Goal: Task Accomplishment & Management: Complete application form

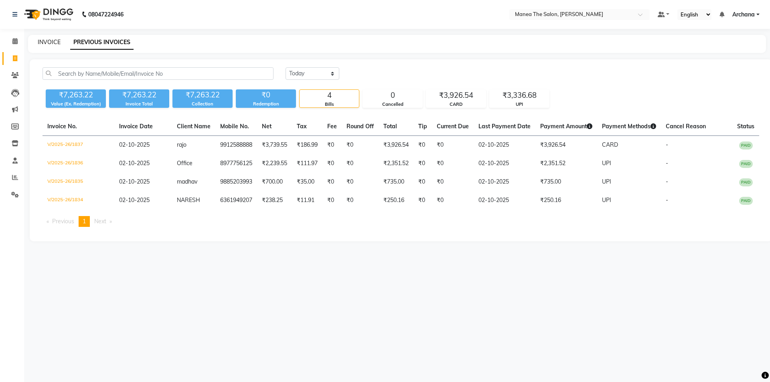
click at [47, 41] on link "INVOICE" at bounding box center [49, 42] width 23 height 7
select select "service"
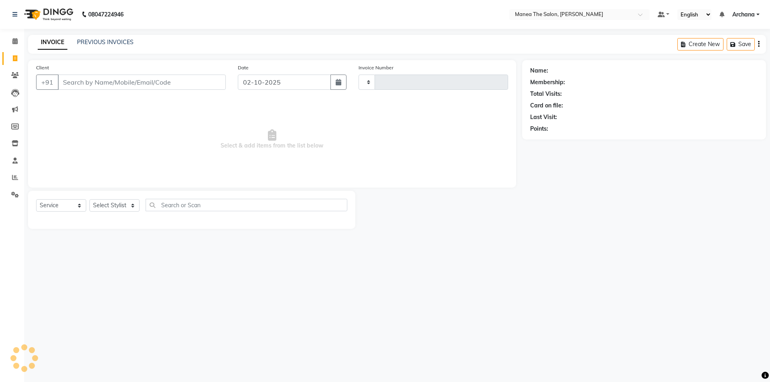
type input "1838"
select select "6846"
click at [130, 205] on select "Select Stylist [PERSON_NAME] My Mane'a. [PERSON_NAME] [PERSON_NAME] [PERSON_NAM…" at bounding box center [114, 205] width 50 height 12
select select "74503"
click at [89, 199] on select "Select Stylist [PERSON_NAME] My Mane'a. [PERSON_NAME] [PERSON_NAME] [PERSON_NAM…" at bounding box center [114, 205] width 50 height 12
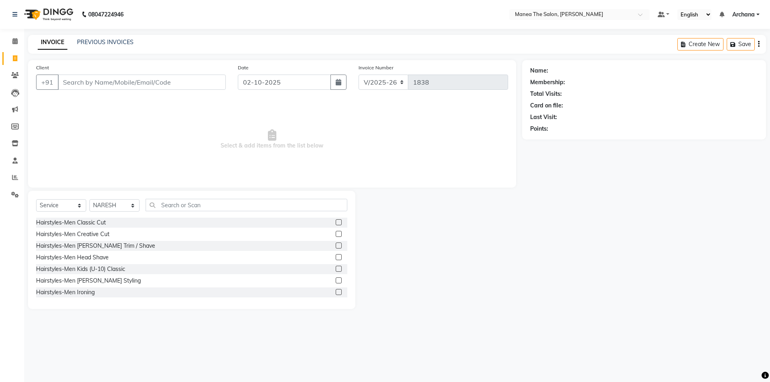
click at [336, 223] on label at bounding box center [339, 222] width 6 height 6
click at [336, 223] on input "checkbox" at bounding box center [338, 222] width 5 height 5
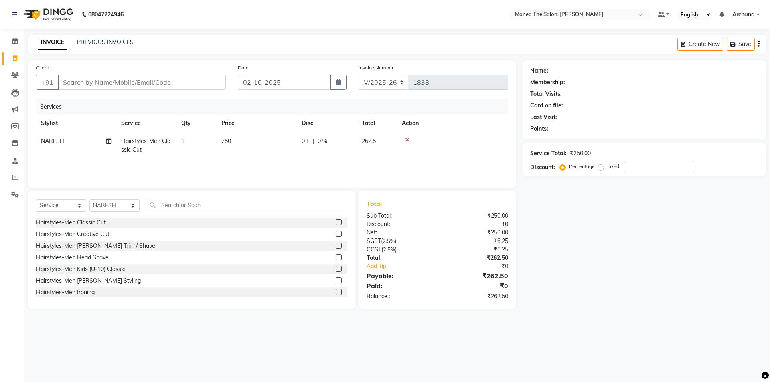
click at [336, 223] on label at bounding box center [339, 222] width 6 height 6
click at [336, 223] on input "checkbox" at bounding box center [338, 222] width 5 height 5
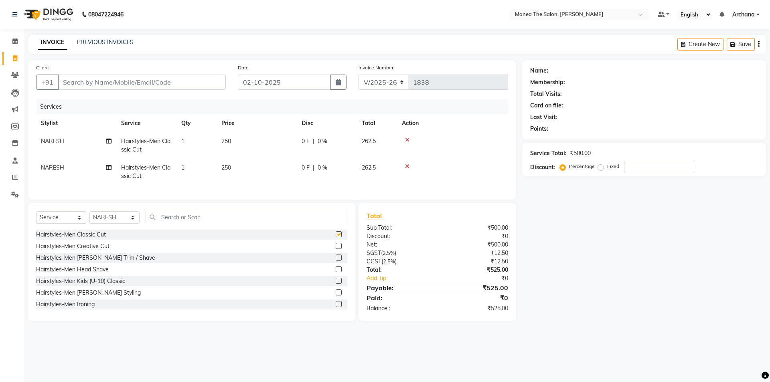
checkbox input "false"
click at [125, 221] on select "Select Stylist [PERSON_NAME] My Mane'a. [PERSON_NAME] [PERSON_NAME] [PERSON_NAM…" at bounding box center [114, 217] width 50 height 12
select select "77516"
click at [89, 217] on select "Select Stylist [PERSON_NAME] My Mane'a. [PERSON_NAME] [PERSON_NAME] [PERSON_NAM…" at bounding box center [114, 217] width 50 height 12
click at [336, 284] on label at bounding box center [339, 281] width 6 height 6
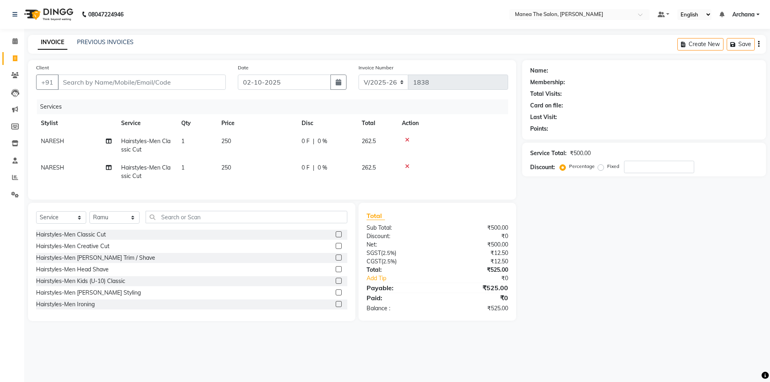
click at [336, 284] on input "checkbox" at bounding box center [338, 281] width 5 height 5
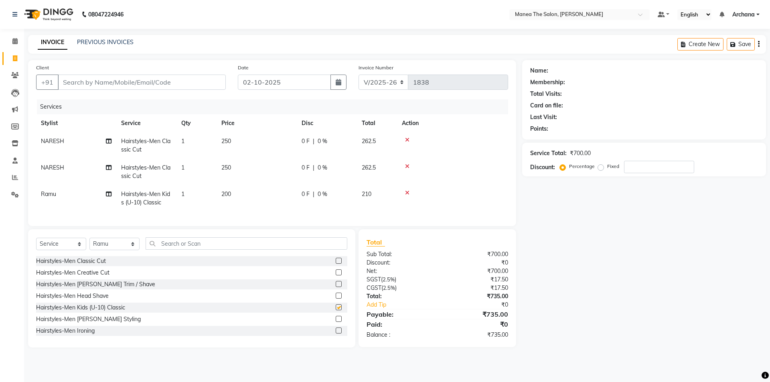
checkbox input "false"
click at [119, 83] on input "Client" at bounding box center [142, 82] width 168 height 15
type input "9"
type input "0"
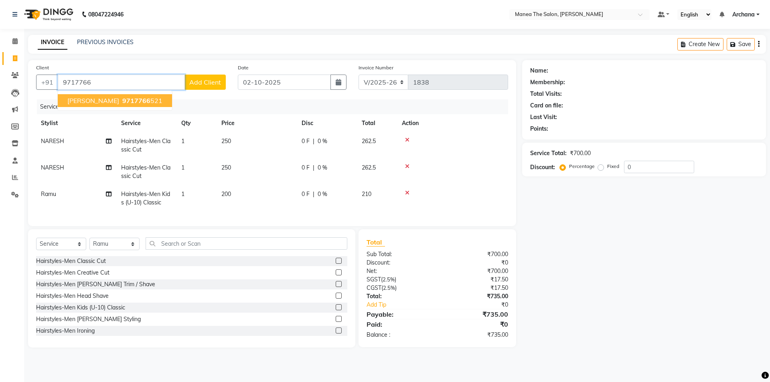
click at [154, 102] on ngb-highlight "9717766 521" at bounding box center [142, 101] width 42 height 8
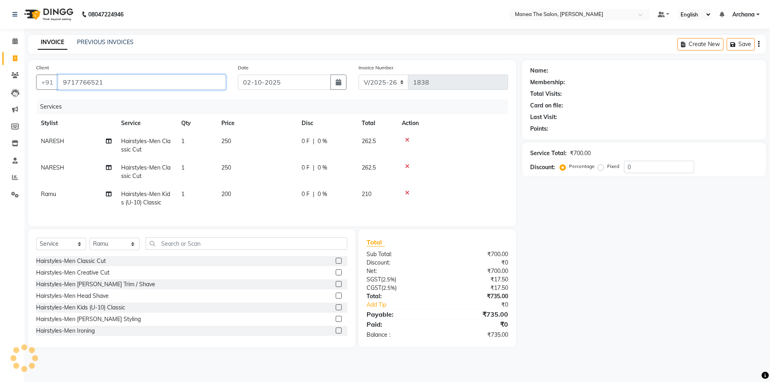
type input "9717766521"
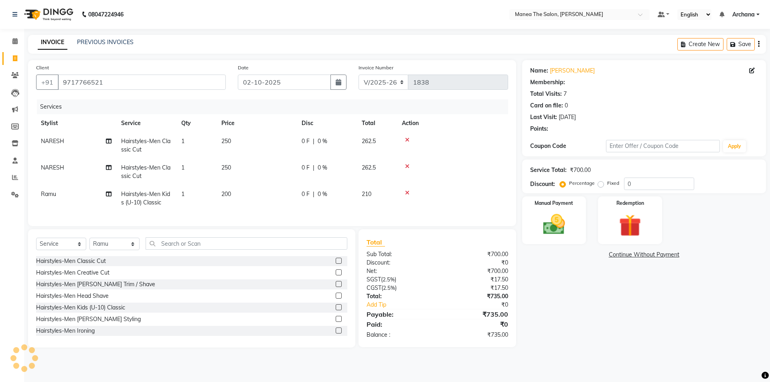
select select "1: Object"
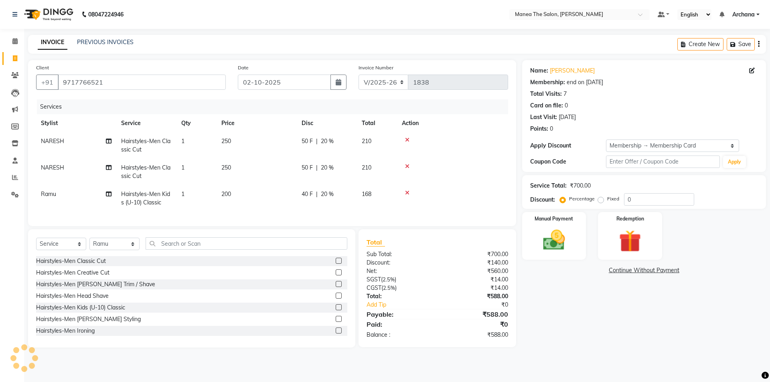
type input "20"
click at [684, 146] on select "Select Membership → Membership Card" at bounding box center [672, 146] width 133 height 12
select select "0:"
click at [606, 140] on select "Select Membership → Membership Card" at bounding box center [672, 146] width 133 height 12
type input "0"
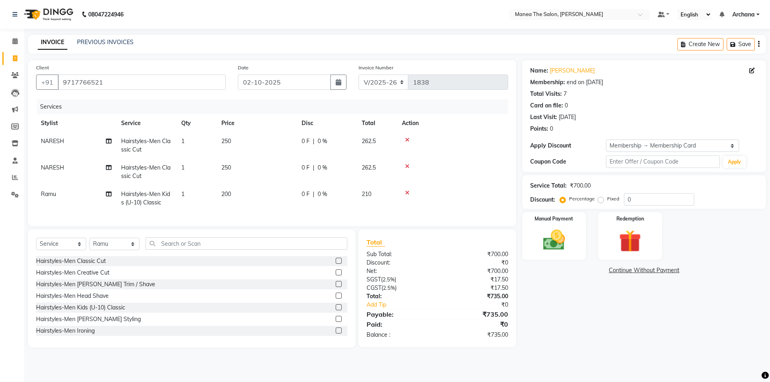
click at [667, 206] on div "Service Total: ₹700.00 Discount: Percentage Fixed 0" at bounding box center [644, 192] width 244 height 34
click at [651, 199] on input "0" at bounding box center [659, 199] width 70 height 12
type input "10"
click at [130, 250] on select "Select Stylist [PERSON_NAME] My Mane'a. [PERSON_NAME] [PERSON_NAME] [PERSON_NAM…" at bounding box center [114, 244] width 50 height 12
select select "71834"
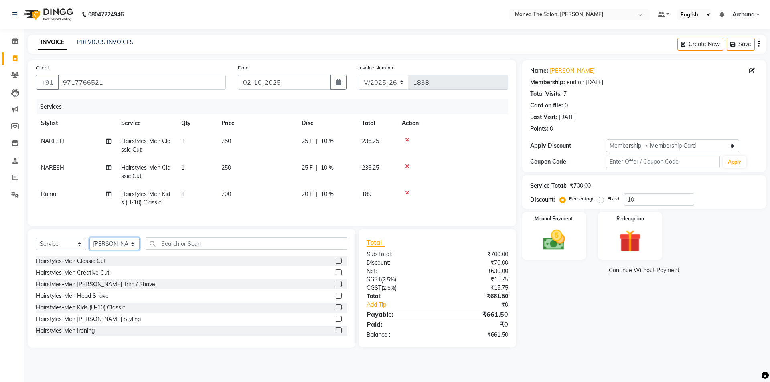
click at [89, 244] on select "Select Stylist [PERSON_NAME] My Mane'a. [PERSON_NAME] [PERSON_NAME] [PERSON_NAM…" at bounding box center [114, 244] width 50 height 12
click at [317, 250] on input "text" at bounding box center [247, 243] width 202 height 12
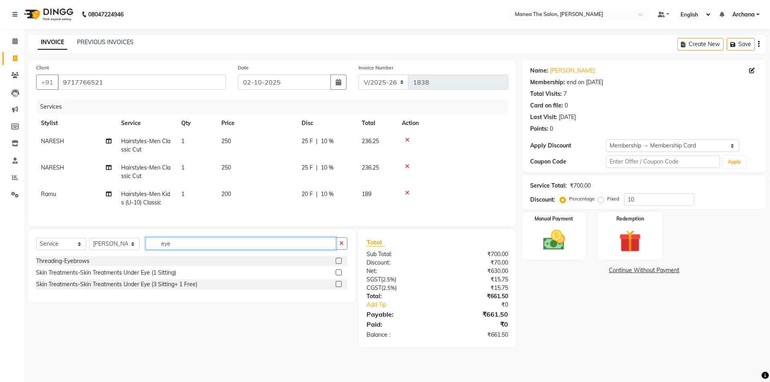
type input "eye"
click at [338, 264] on label at bounding box center [339, 261] width 6 height 6
click at [338, 264] on input "checkbox" at bounding box center [338, 261] width 5 height 5
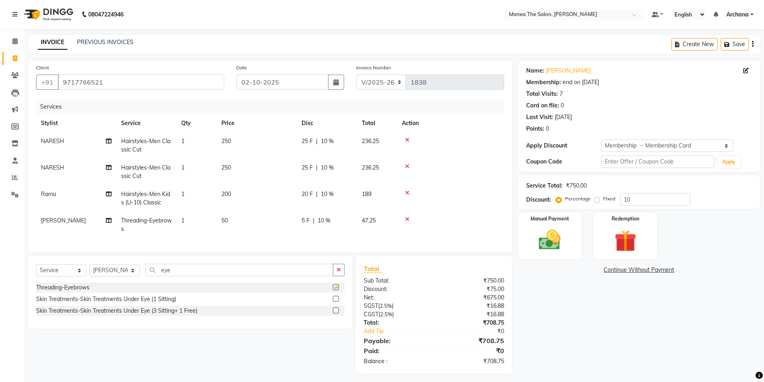
checkbox input "false"
click at [342, 274] on button "button" at bounding box center [339, 270] width 12 height 12
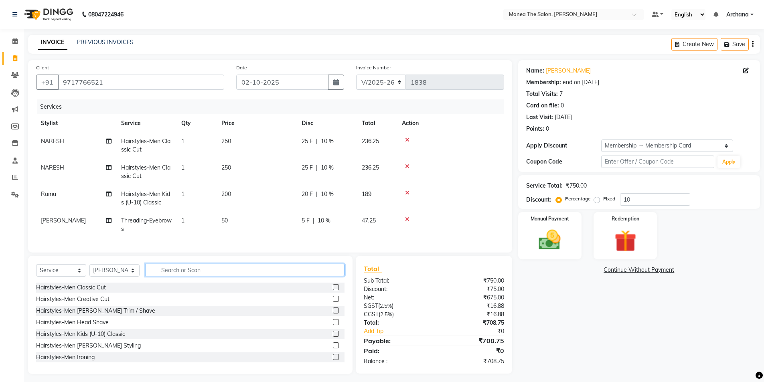
click at [322, 276] on input "text" at bounding box center [245, 270] width 199 height 12
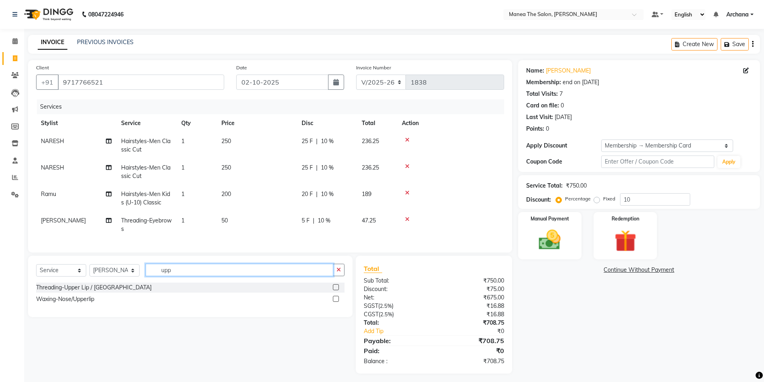
type input "upp"
click at [335, 290] on label at bounding box center [336, 287] width 6 height 6
click at [335, 290] on input "checkbox" at bounding box center [335, 287] width 5 height 5
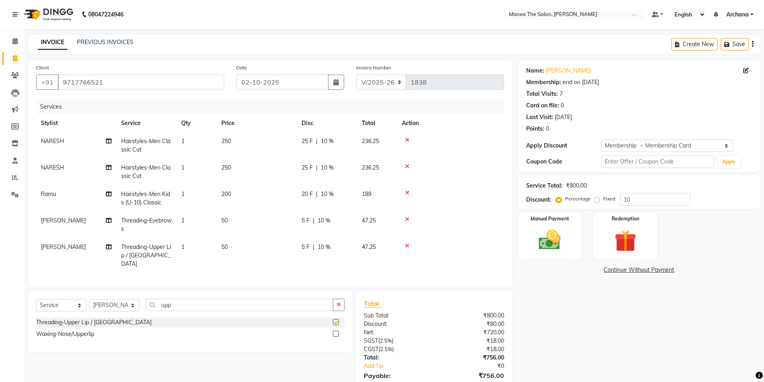
checkbox input "false"
click at [339, 299] on button "button" at bounding box center [339, 305] width 12 height 12
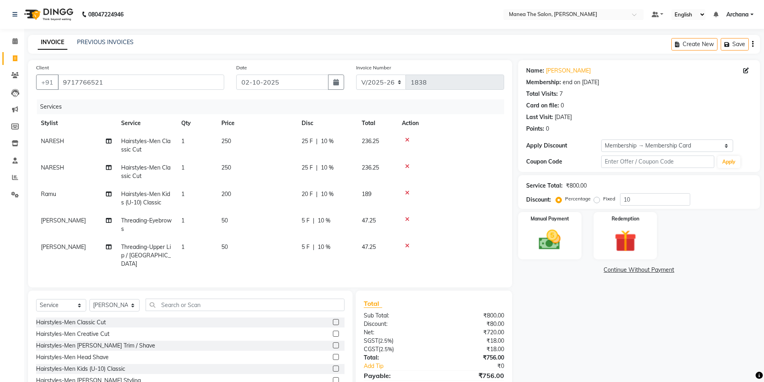
click at [308, 296] on div "Select Service Product Membership Package Voucher Prepaid Gift Card Select Styl…" at bounding box center [190, 350] width 324 height 118
click at [308, 304] on input "text" at bounding box center [245, 305] width 199 height 12
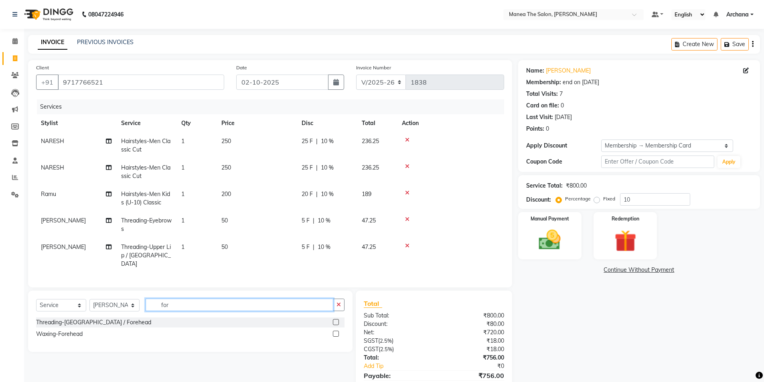
type input "for"
click at [335, 319] on label at bounding box center [336, 322] width 6 height 6
click at [335, 320] on input "checkbox" at bounding box center [335, 322] width 5 height 5
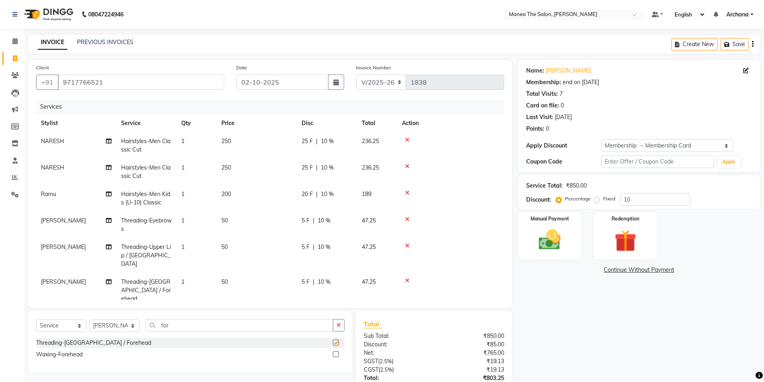
checkbox input "false"
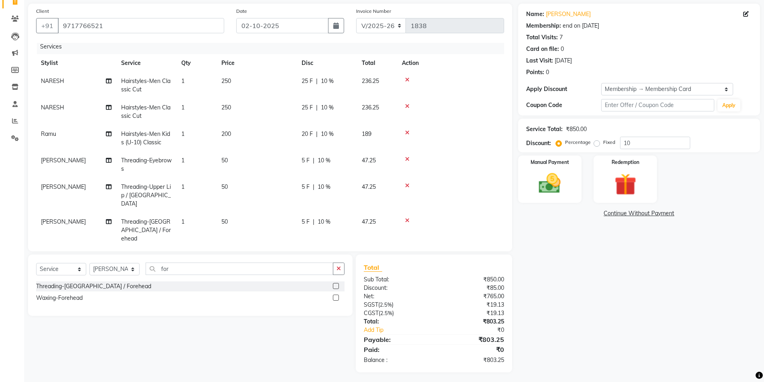
scroll to position [59, 0]
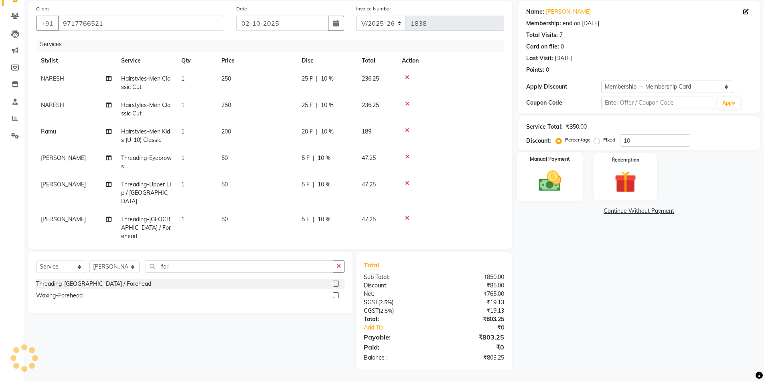
click at [558, 174] on img at bounding box center [549, 181] width 37 height 26
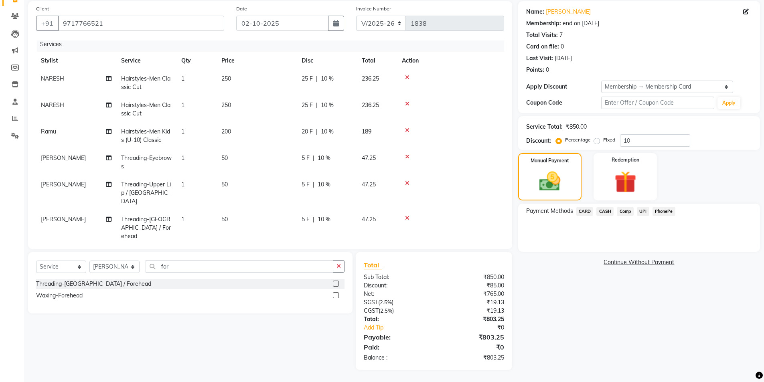
click at [585, 209] on span "CARD" at bounding box center [584, 211] width 17 height 9
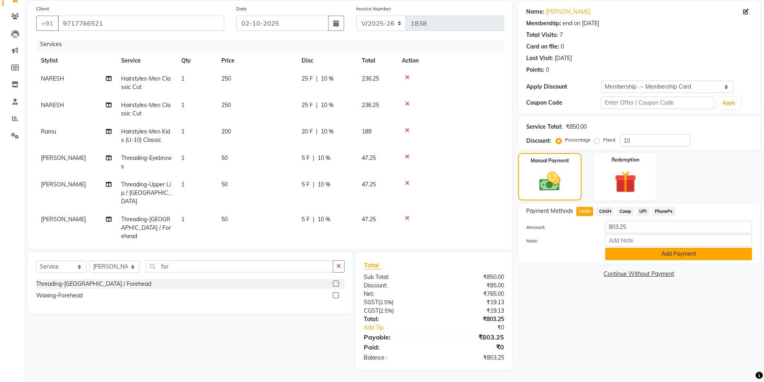
click at [629, 252] on button "Add Payment" at bounding box center [678, 254] width 147 height 12
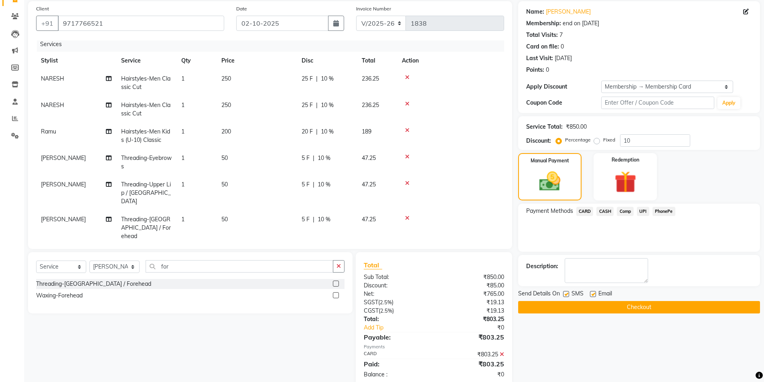
click at [578, 310] on button "Checkout" at bounding box center [639, 307] width 242 height 12
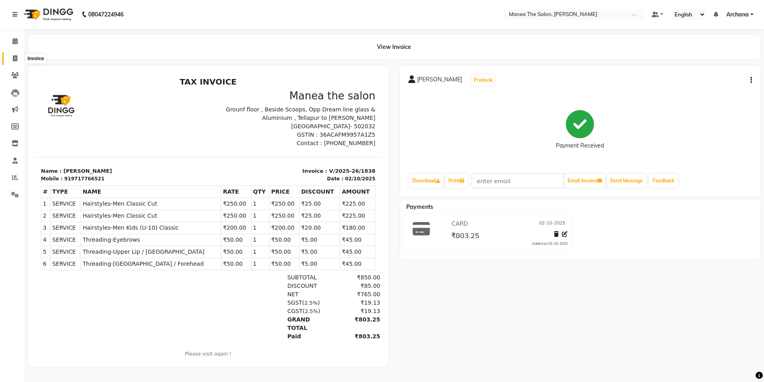
click at [13, 57] on icon at bounding box center [15, 58] width 4 height 6
select select "service"
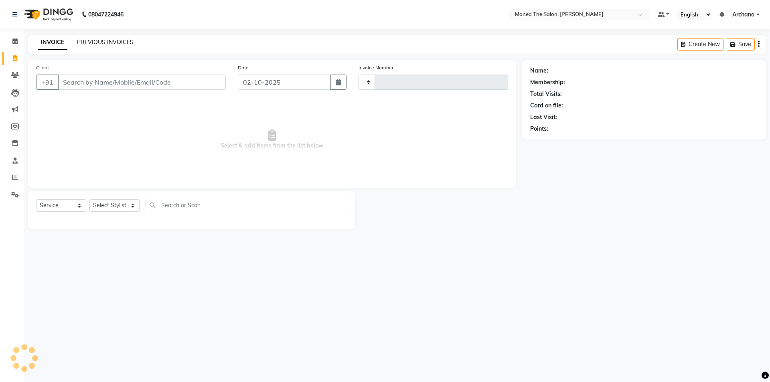
click at [119, 45] on link "PREVIOUS INVOICES" at bounding box center [105, 42] width 57 height 7
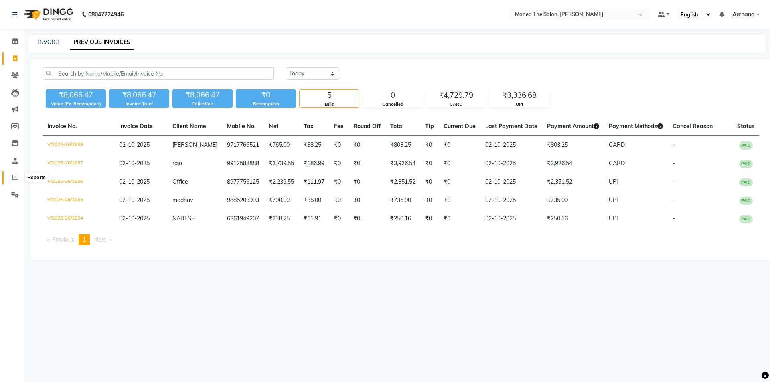
click at [17, 177] on icon at bounding box center [15, 177] width 6 height 6
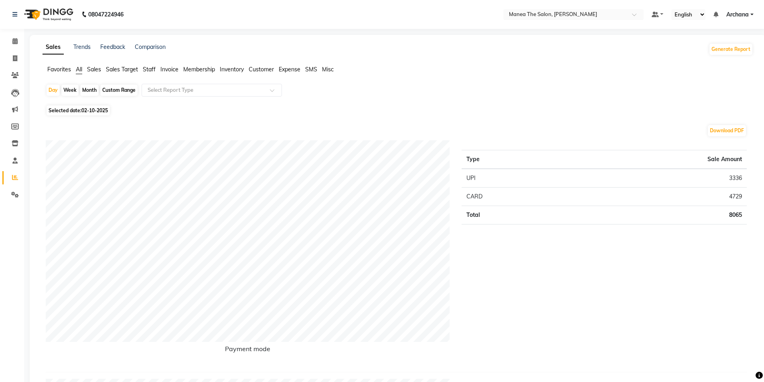
click at [149, 66] on span "Staff" at bounding box center [149, 69] width 13 height 7
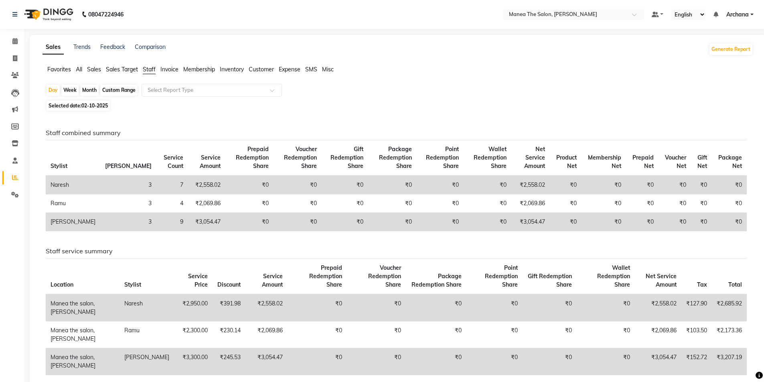
click at [89, 87] on div "Month" at bounding box center [89, 90] width 18 height 11
select select "10"
select select "2025"
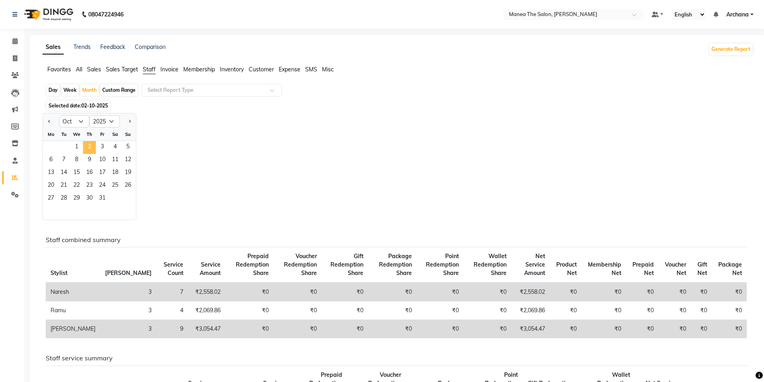
click at [87, 149] on span "2" at bounding box center [89, 147] width 13 height 13
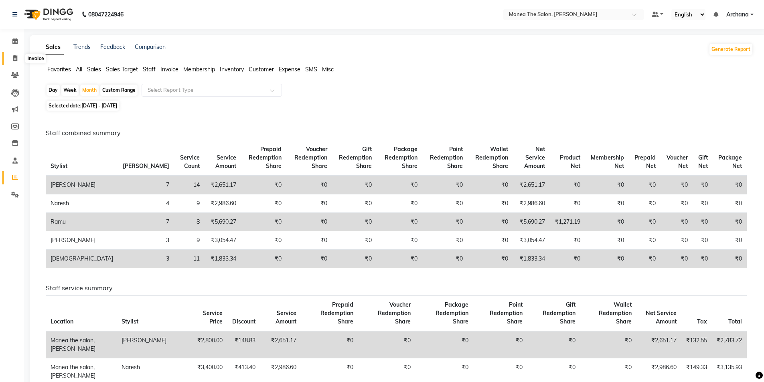
click at [14, 57] on icon at bounding box center [15, 58] width 4 height 6
select select "service"
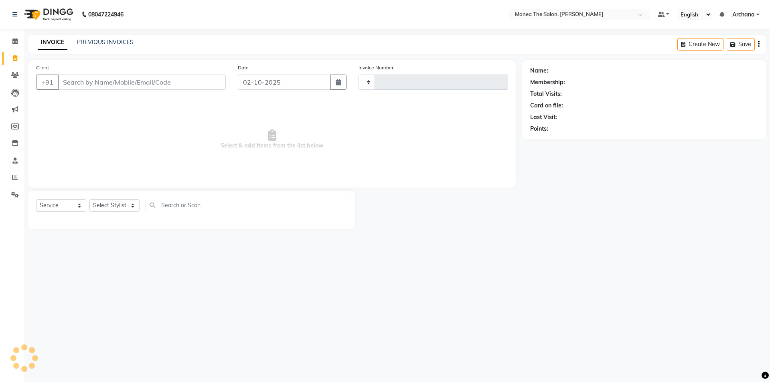
type input "1839"
select select "6846"
click at [125, 207] on select "Select Stylist [PERSON_NAME] My Mane'a. [PERSON_NAME] [PERSON_NAME] [PERSON_NAM…" at bounding box center [114, 205] width 50 height 12
select select "77516"
click at [89, 199] on select "Select Stylist [PERSON_NAME] My Mane'a. [PERSON_NAME] [PERSON_NAME] [PERSON_NAM…" at bounding box center [114, 205] width 50 height 12
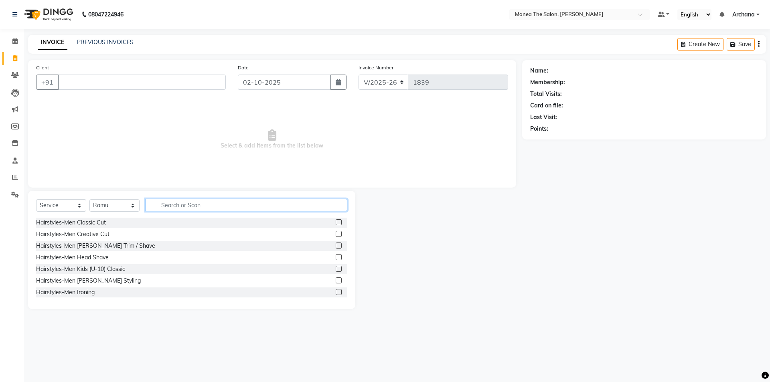
click at [266, 203] on input "text" at bounding box center [247, 205] width 202 height 12
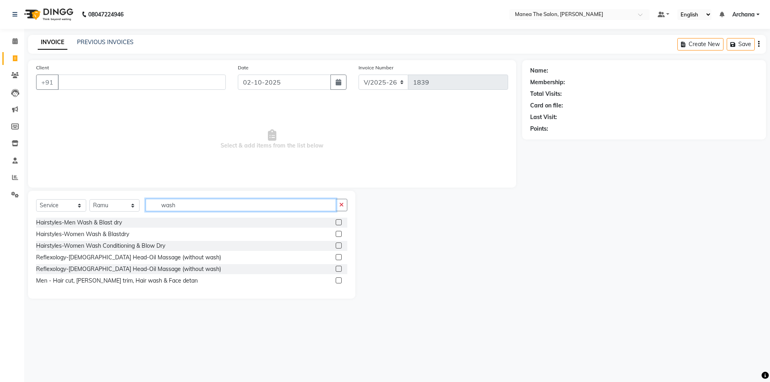
type input "wash"
click at [339, 245] on label at bounding box center [339, 246] width 6 height 6
click at [339, 245] on input "checkbox" at bounding box center [338, 245] width 5 height 5
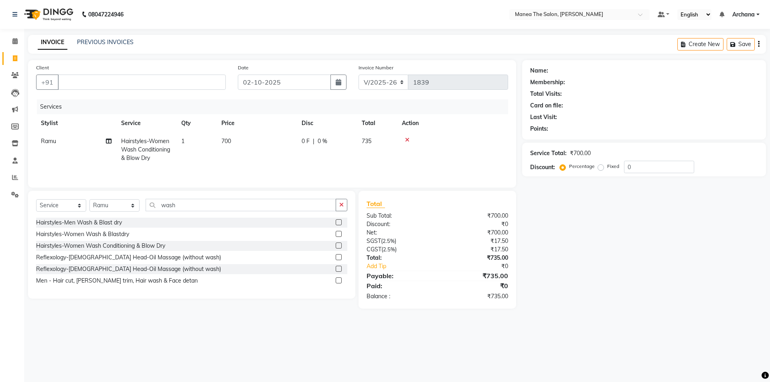
click at [339, 245] on label at bounding box center [339, 246] width 6 height 6
click at [339, 245] on input "checkbox" at bounding box center [338, 245] width 5 height 5
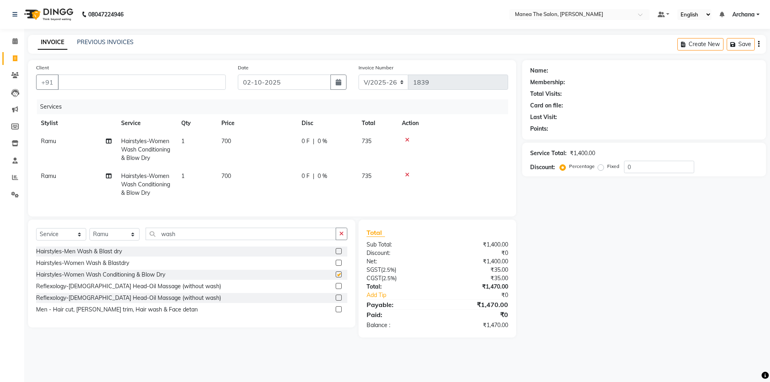
checkbox input "false"
click at [406, 177] on icon at bounding box center [407, 175] width 4 height 6
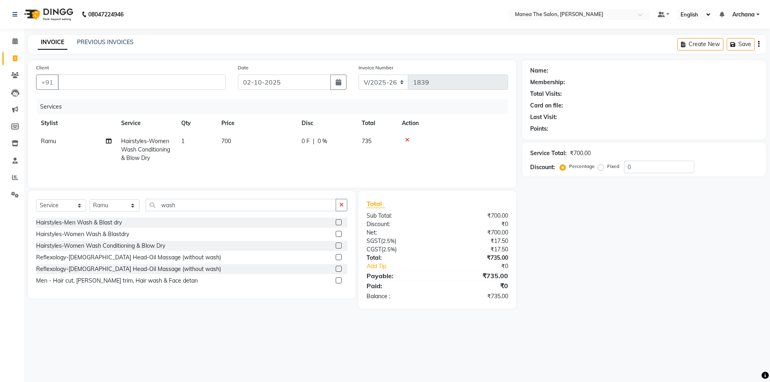
click at [406, 140] on icon at bounding box center [407, 140] width 4 height 6
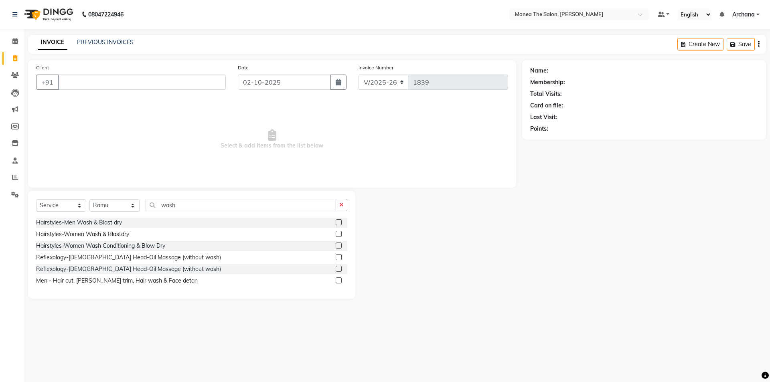
click at [338, 234] on label at bounding box center [339, 234] width 6 height 6
click at [338, 234] on input "checkbox" at bounding box center [338, 234] width 5 height 5
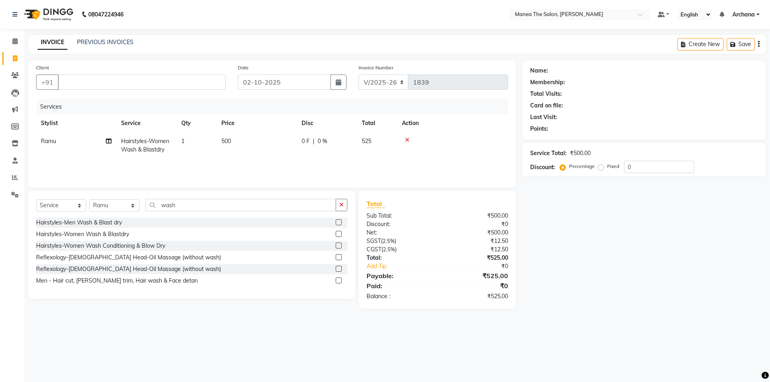
click at [338, 234] on label at bounding box center [339, 234] width 6 height 6
click at [338, 234] on input "checkbox" at bounding box center [338, 234] width 5 height 5
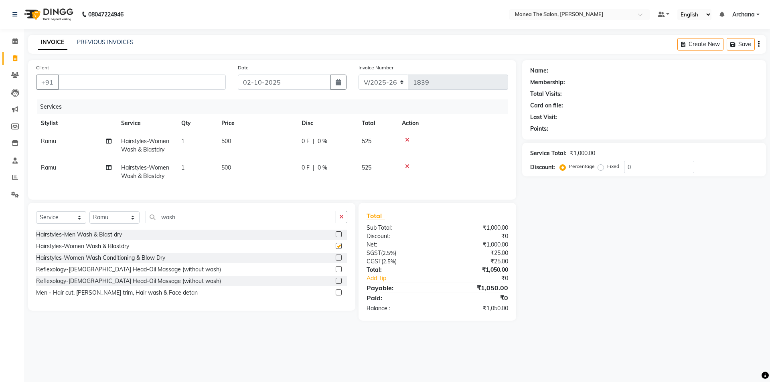
checkbox input "false"
click at [107, 83] on input "Client" at bounding box center [142, 82] width 168 height 15
click at [110, 83] on input "Client" at bounding box center [142, 82] width 168 height 15
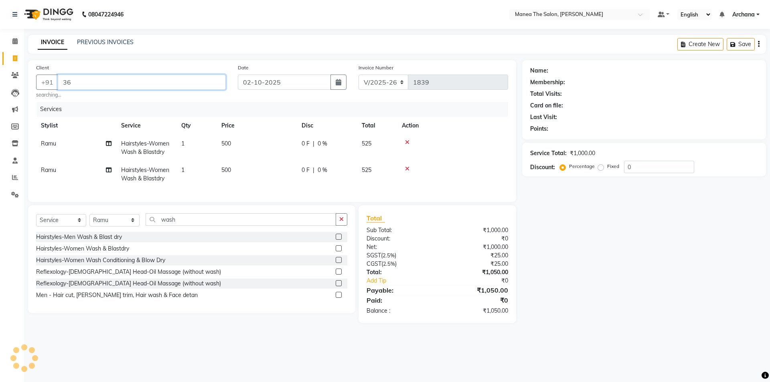
type input "3"
type input "6"
type input "8602544575"
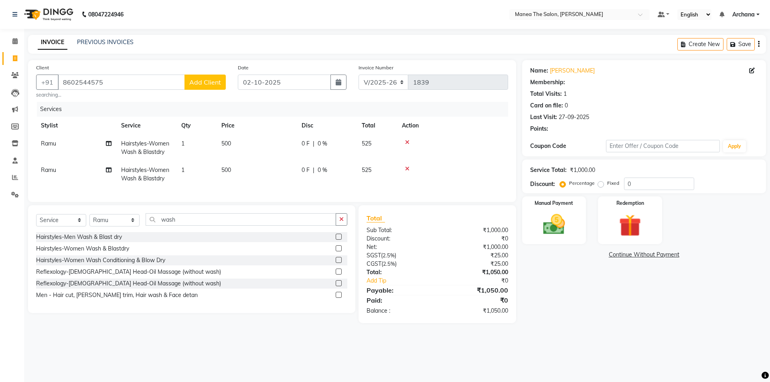
select select "1: Object"
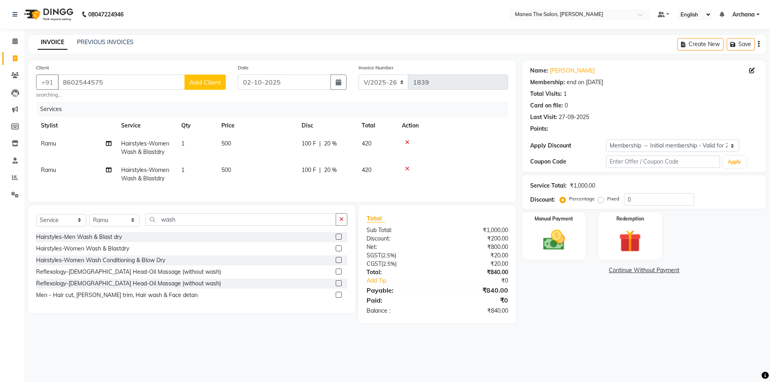
type input "20"
click at [647, 146] on select "Select Membership → Initial membership - Valid for 2 yrs" at bounding box center [672, 146] width 133 height 12
select select "0:"
click at [606, 140] on select "Select Membership → Initial membership - Valid for 2 yrs" at bounding box center [672, 146] width 133 height 12
type input "0"
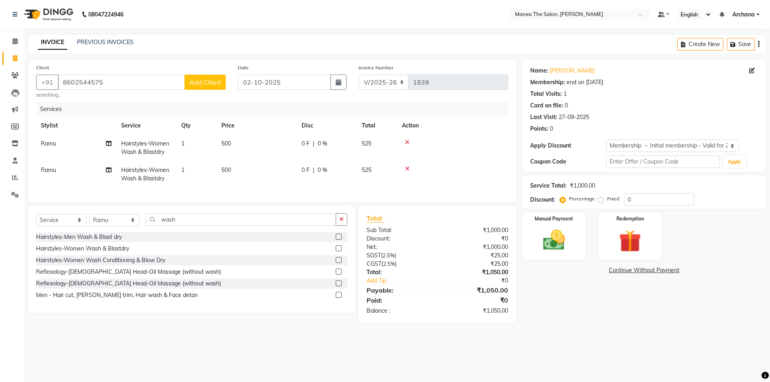
drag, startPoint x: 664, startPoint y: 191, endPoint x: 663, endPoint y: 204, distance: 12.8
click at [665, 204] on div "Name: [PERSON_NAME] Membership: end on [DATE] Total Visits: 1 Card on file: 0 L…" at bounding box center [647, 191] width 250 height 263
click at [658, 201] on input "0" at bounding box center [659, 199] width 70 height 12
type input "1"
type input "5"
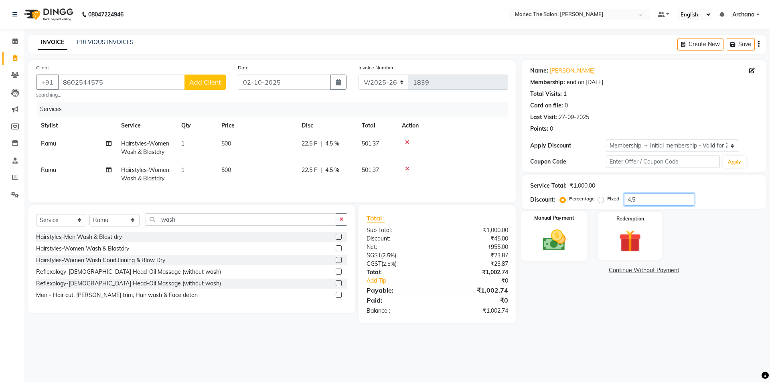
type input "4.5"
click at [539, 240] on img at bounding box center [553, 240] width 37 height 26
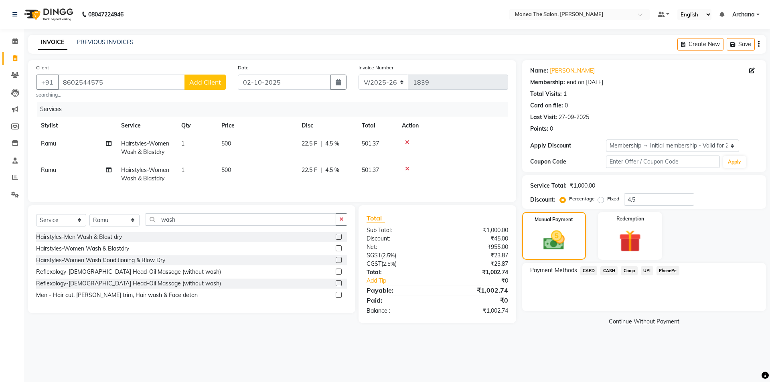
click at [645, 269] on span "UPI" at bounding box center [647, 270] width 12 height 9
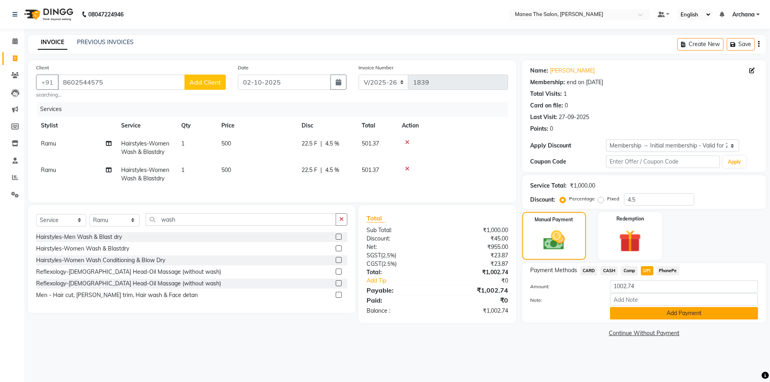
click at [658, 312] on button "Add Payment" at bounding box center [684, 313] width 148 height 12
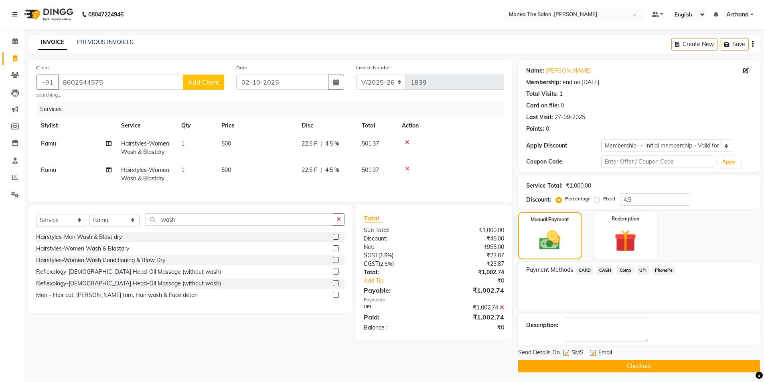
click at [677, 369] on button "Checkout" at bounding box center [639, 366] width 242 height 12
